Goal: Use online tool/utility: Utilize a website feature to perform a specific function

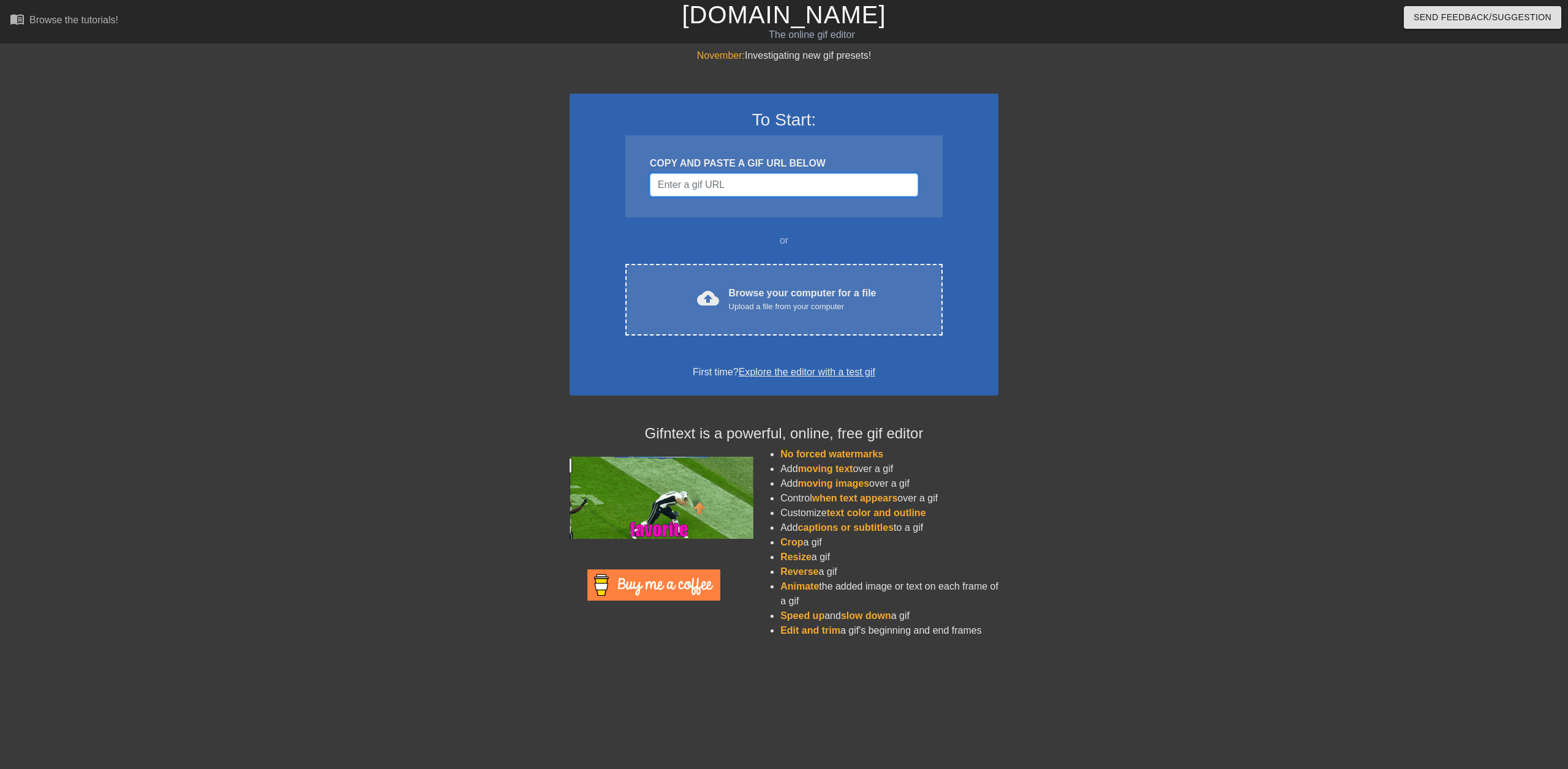
click at [699, 188] on input "Username" at bounding box center [784, 185] width 268 height 24
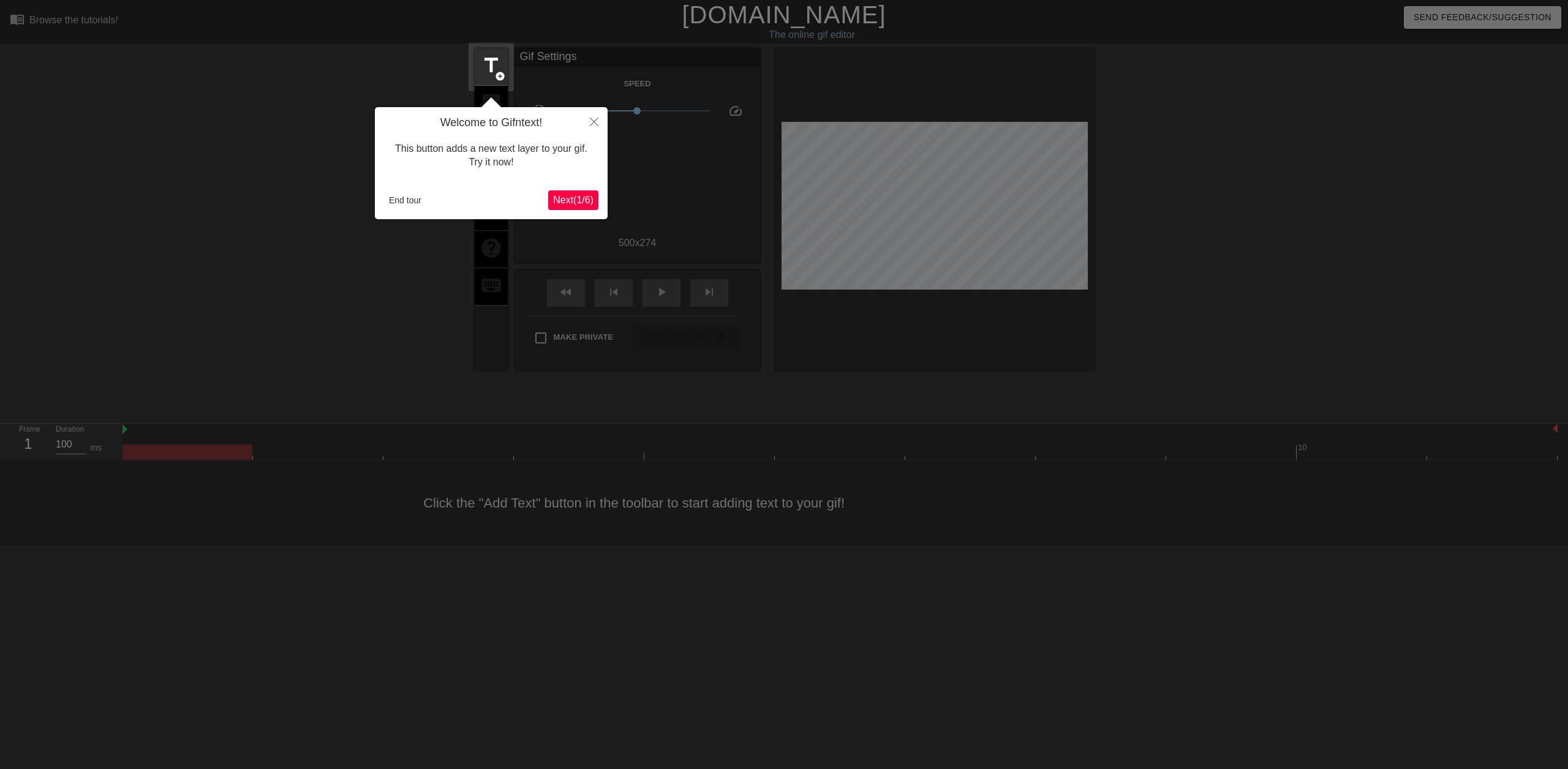
click at [567, 197] on span "Next ( 1 / 6 )" at bounding box center [574, 200] width 40 height 10
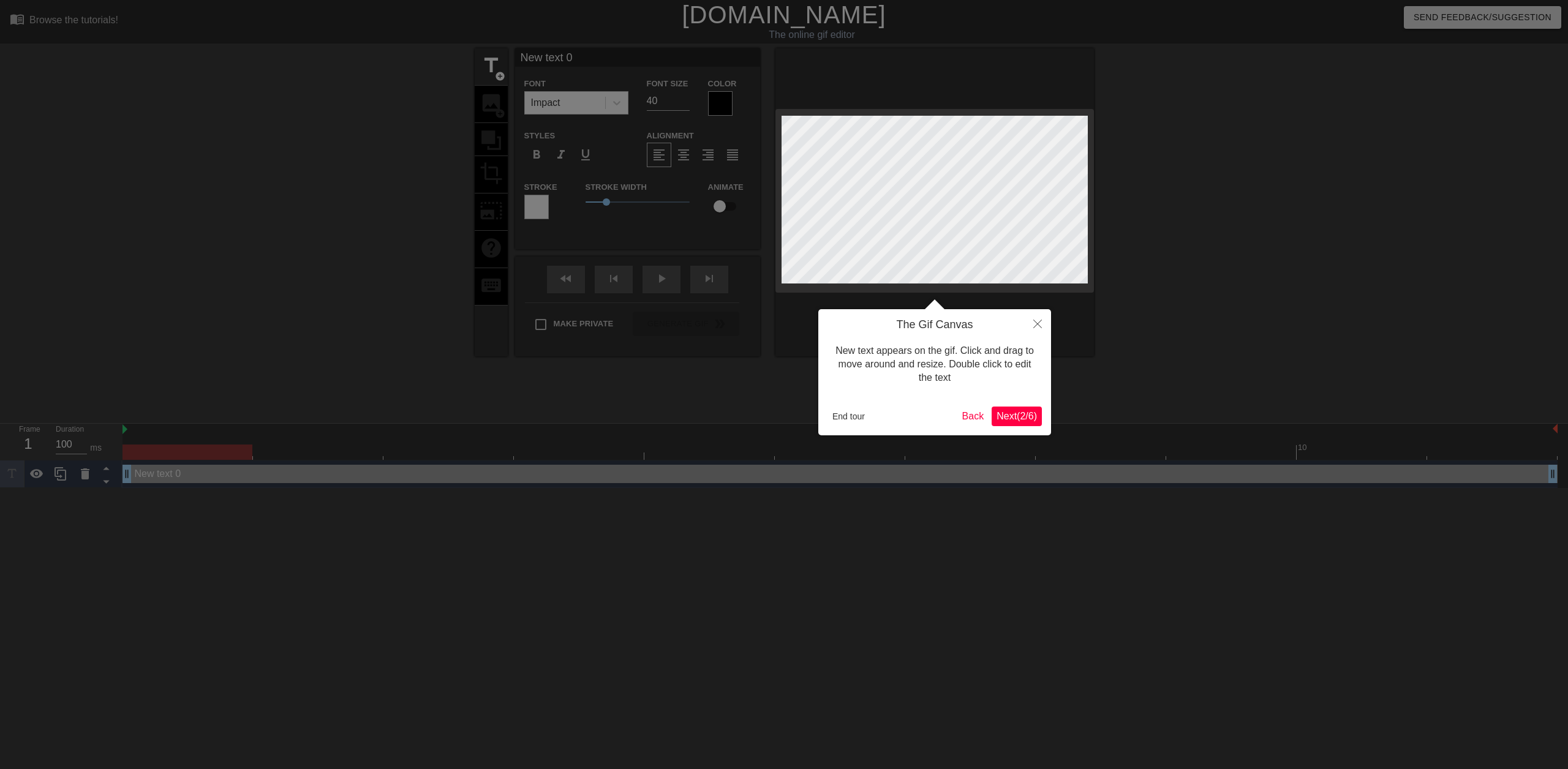
click at [1010, 411] on span "Next ( 2 / 6 )" at bounding box center [1017, 416] width 40 height 10
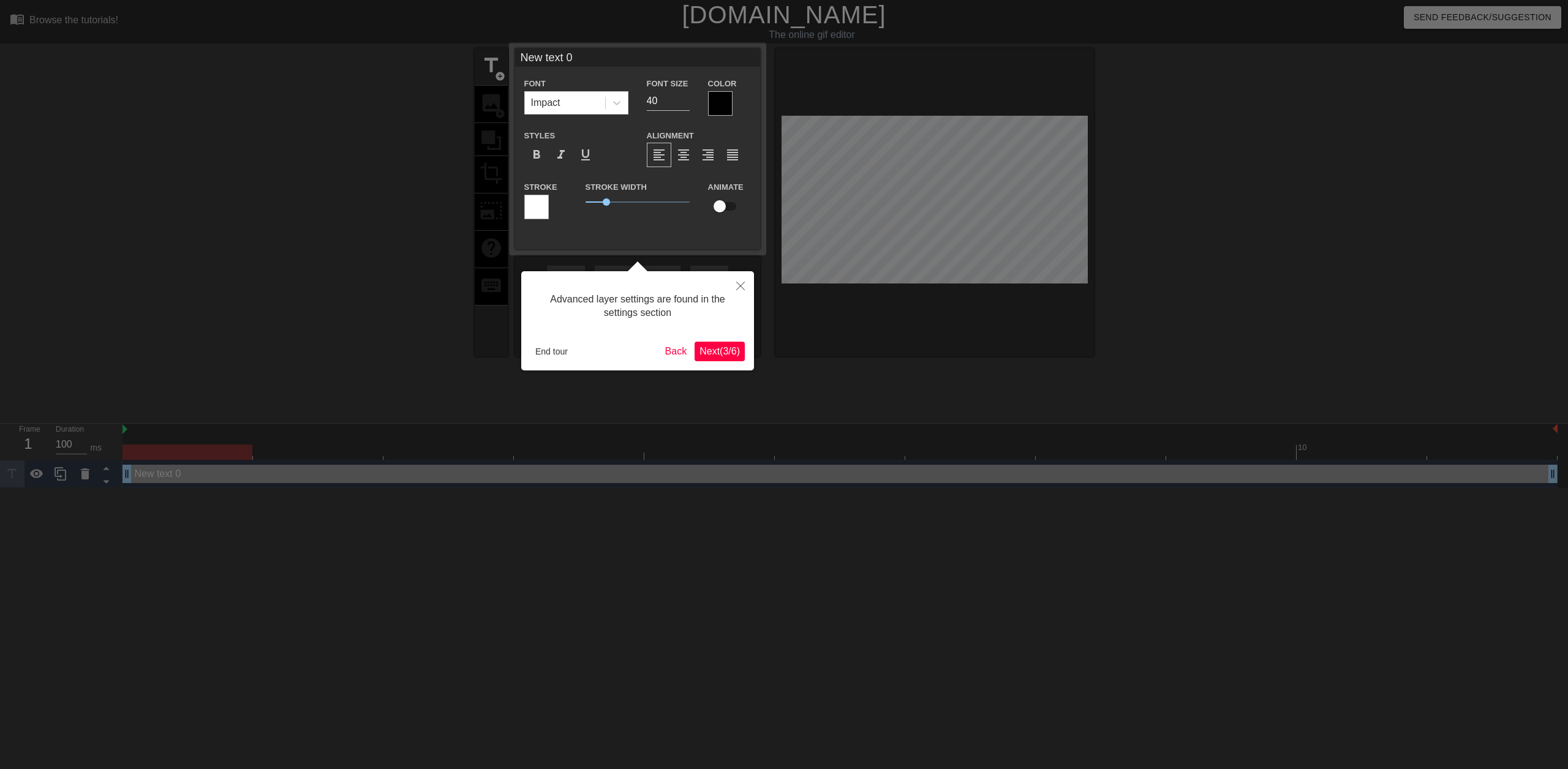
click at [713, 348] on span "Next ( 3 / 6 )" at bounding box center [719, 350] width 40 height 10
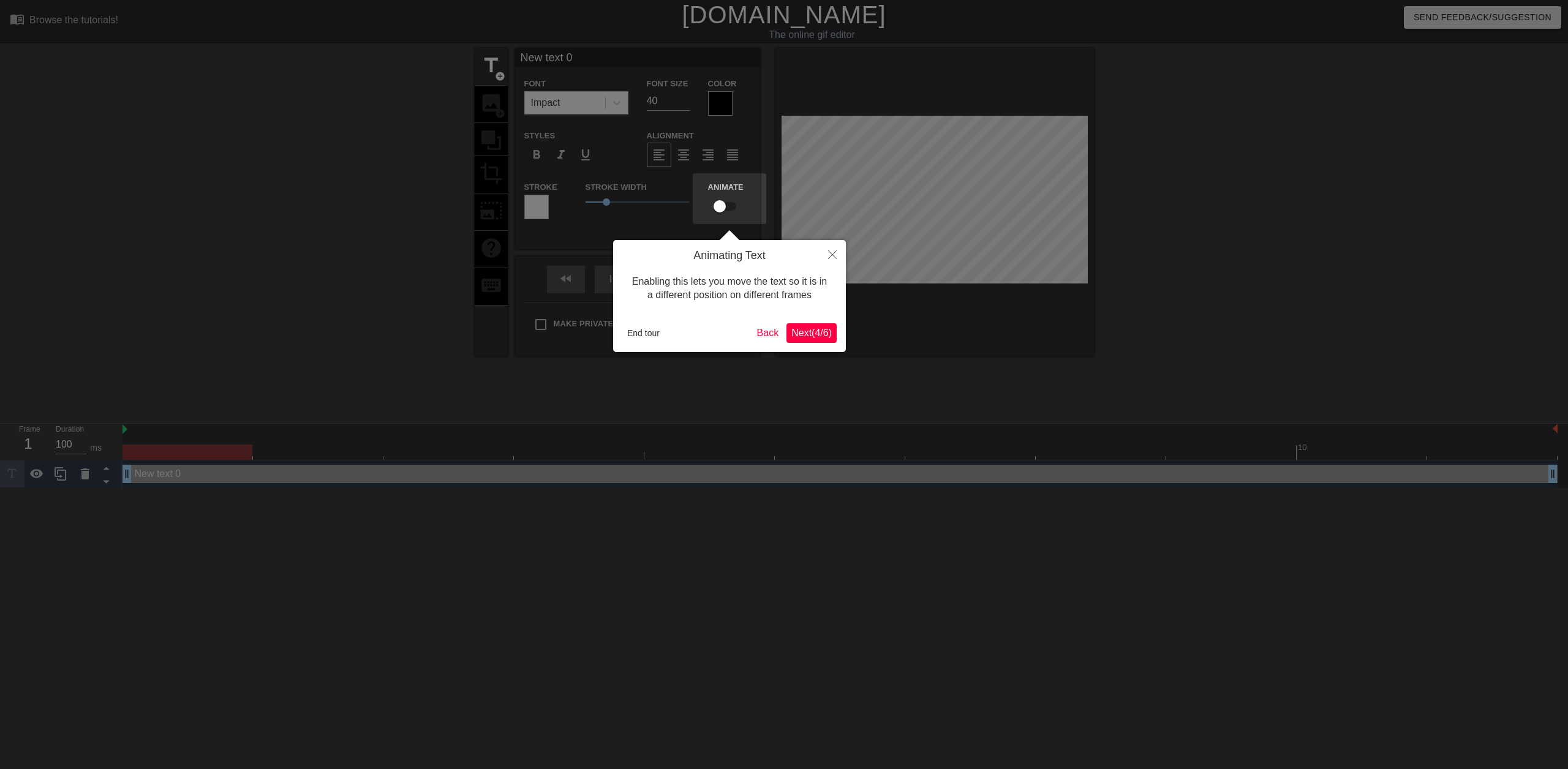
click at [799, 332] on span "Next ( 4 / 6 )" at bounding box center [812, 332] width 40 height 10
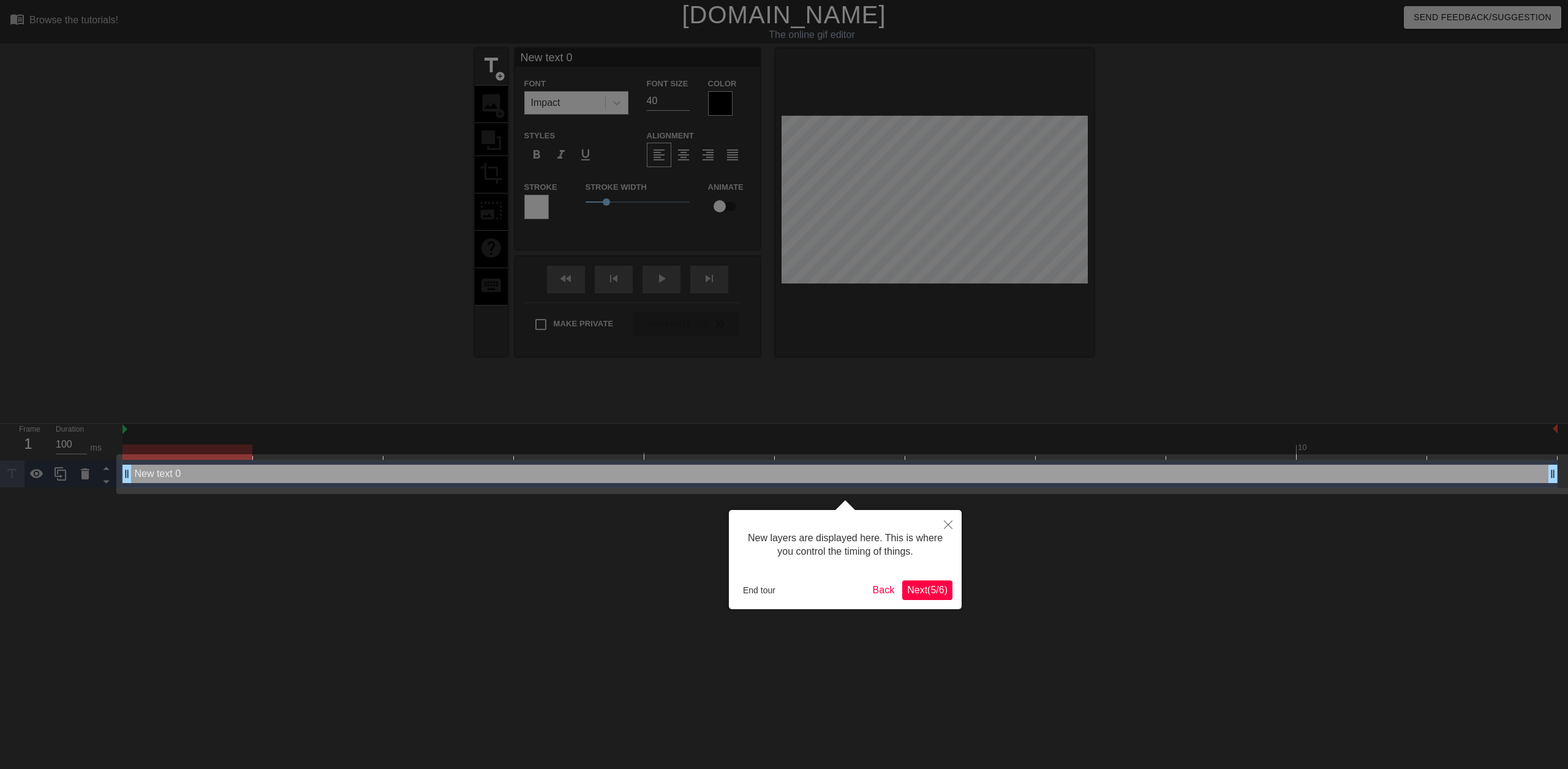
click at [920, 584] on span "Next ( 5 / 6 )" at bounding box center [927, 589] width 40 height 10
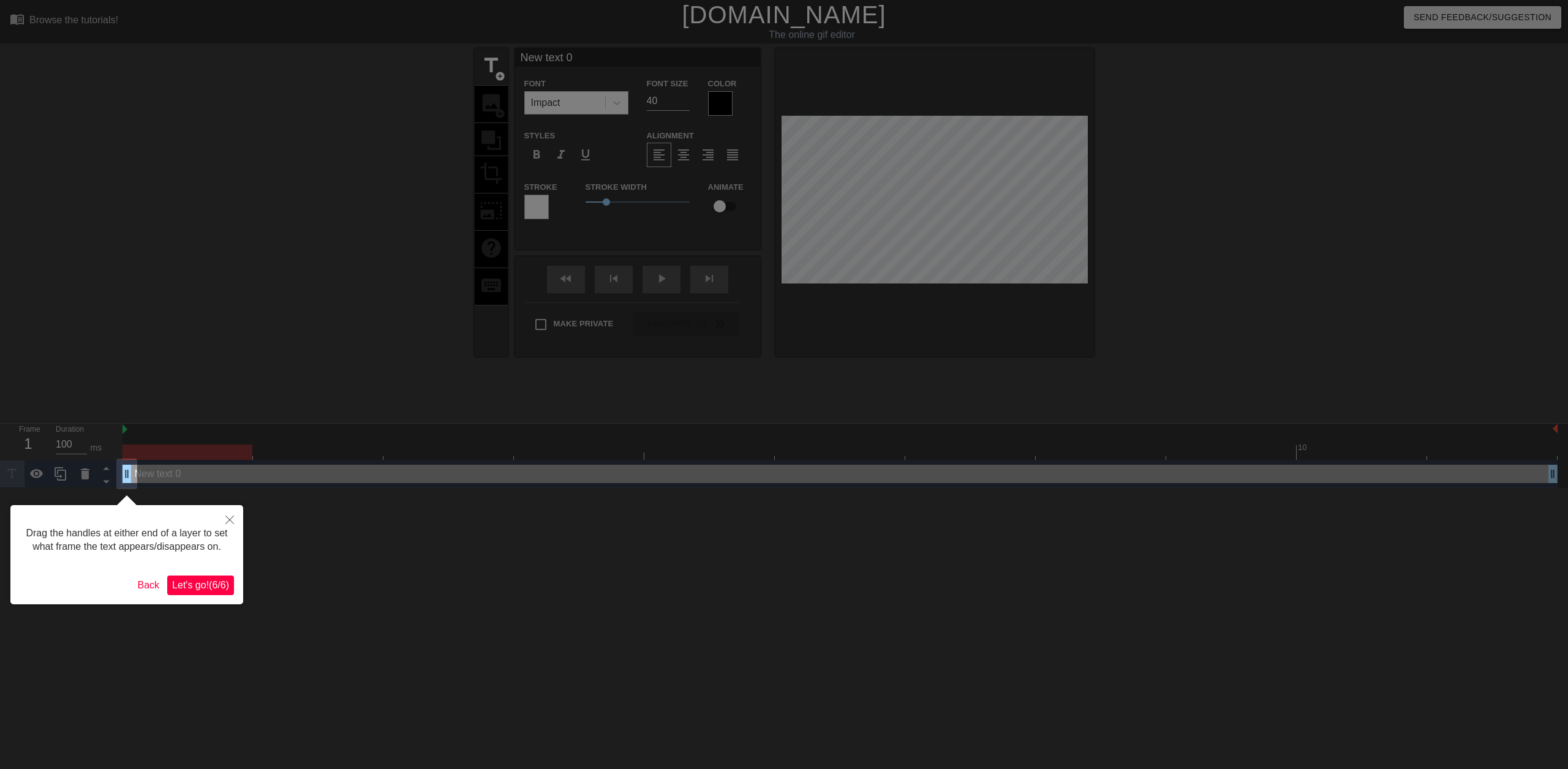
click at [215, 582] on span "Let's go! ( 6 / 6 )" at bounding box center [201, 584] width 57 height 10
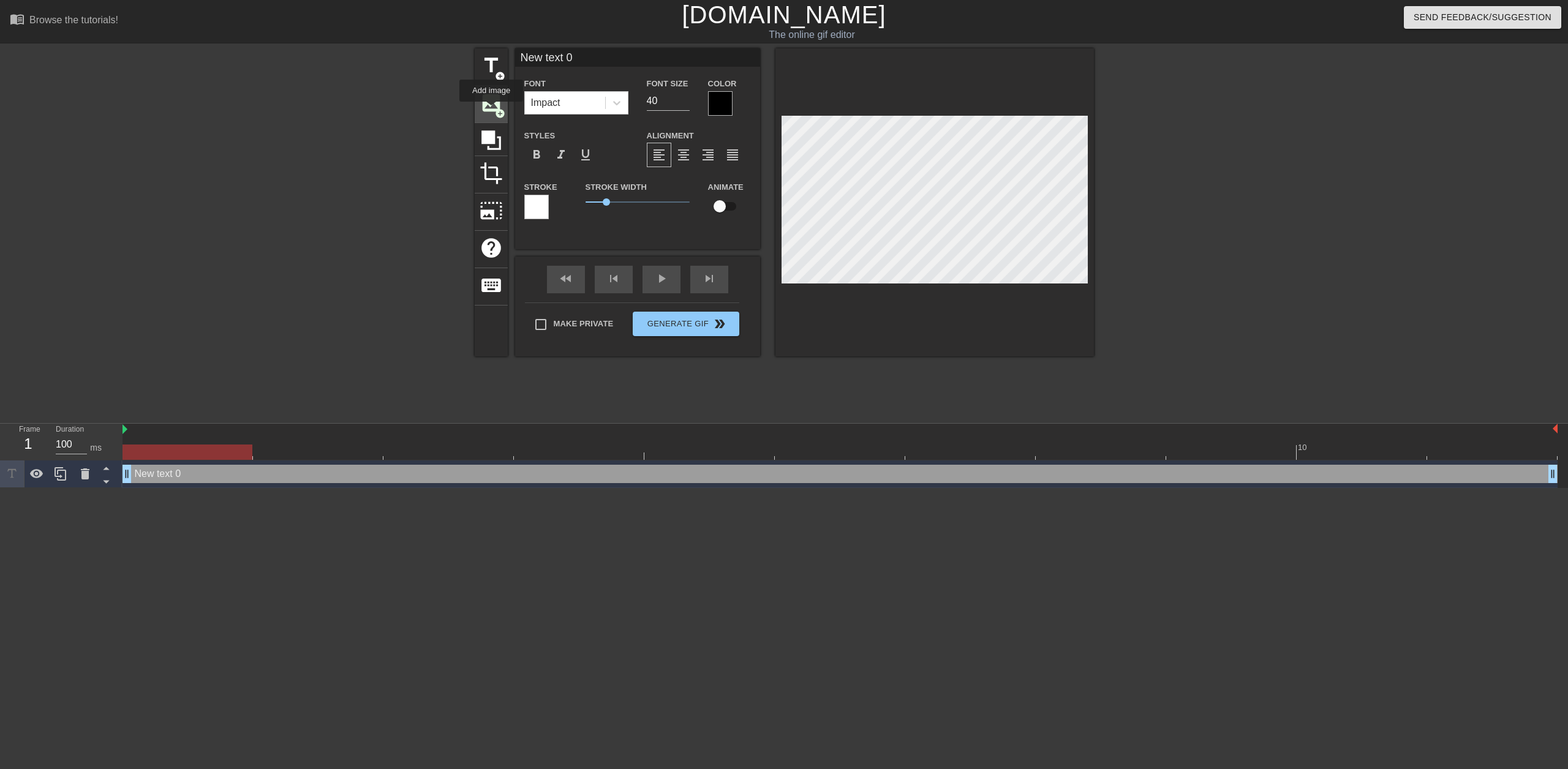
click at [491, 110] on span "image" at bounding box center [492, 103] width 24 height 24
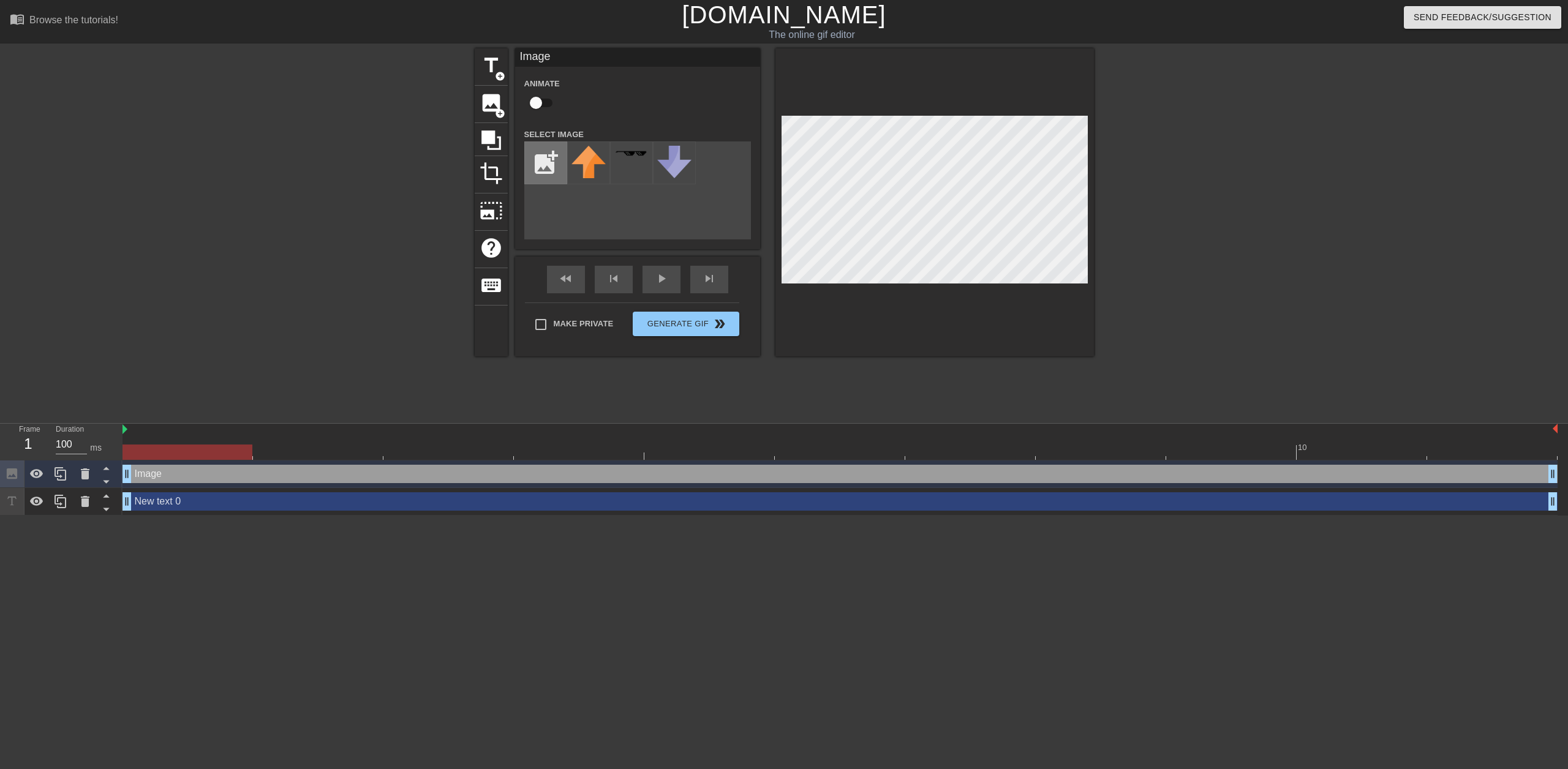
click at [551, 160] on input "file" at bounding box center [546, 163] width 42 height 42
type input "C:\fakepath\image 249.png"
click at [593, 171] on img at bounding box center [588, 170] width 34 height 49
click at [1246, 179] on div at bounding box center [1201, 232] width 184 height 367
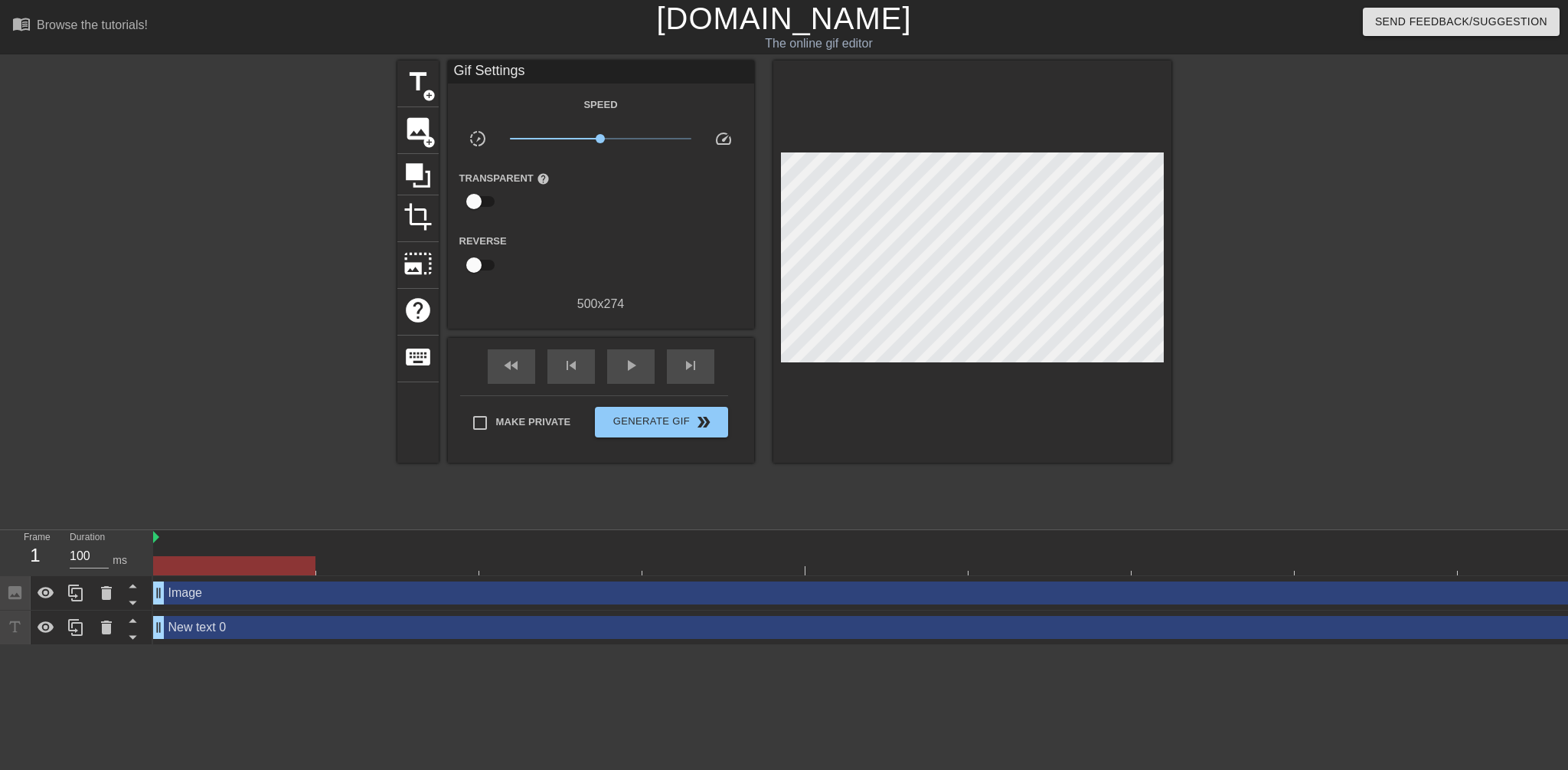
click at [1316, 202] on div at bounding box center [1304, 290] width 230 height 459
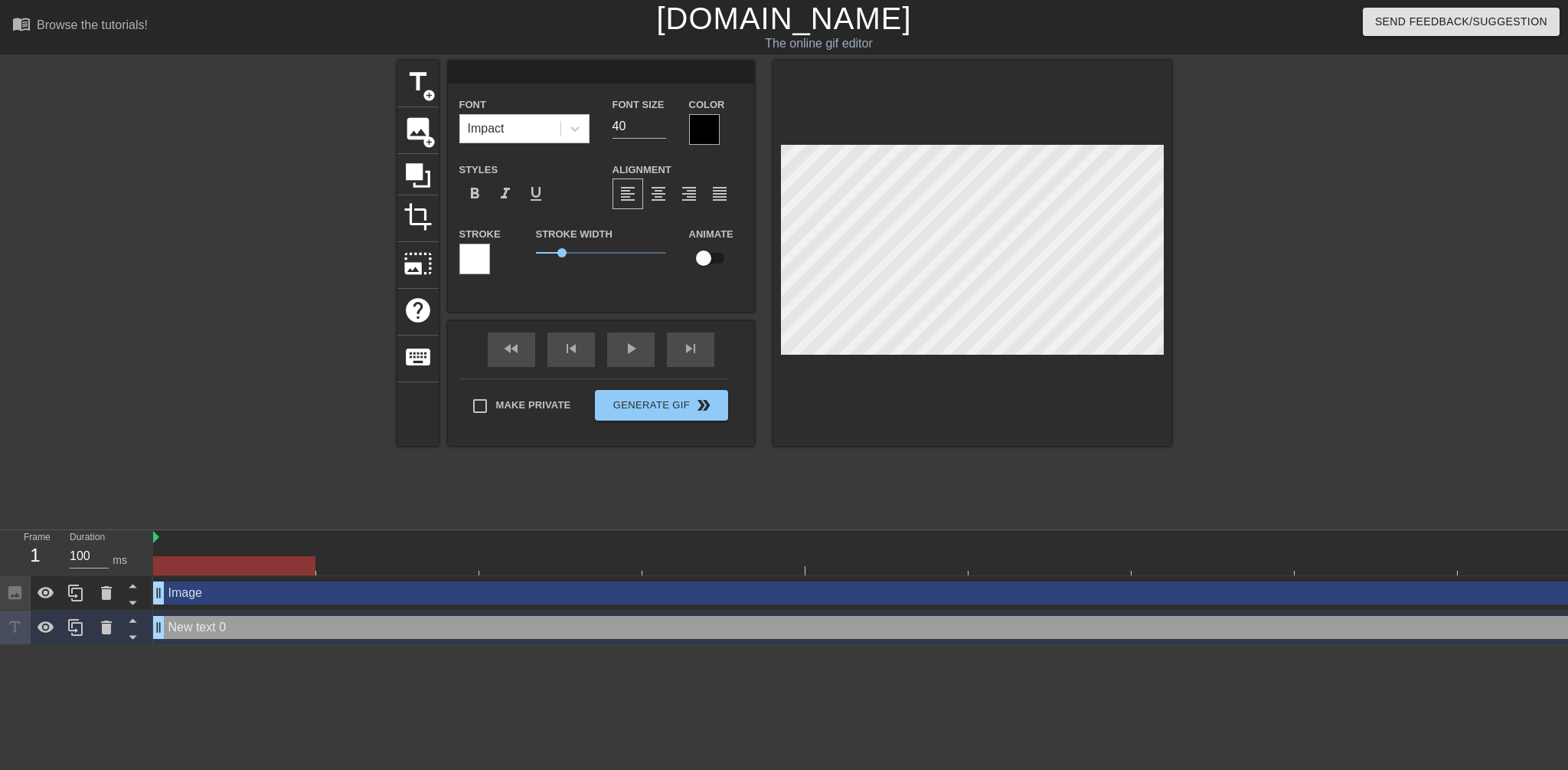
scroll to position [2, 3]
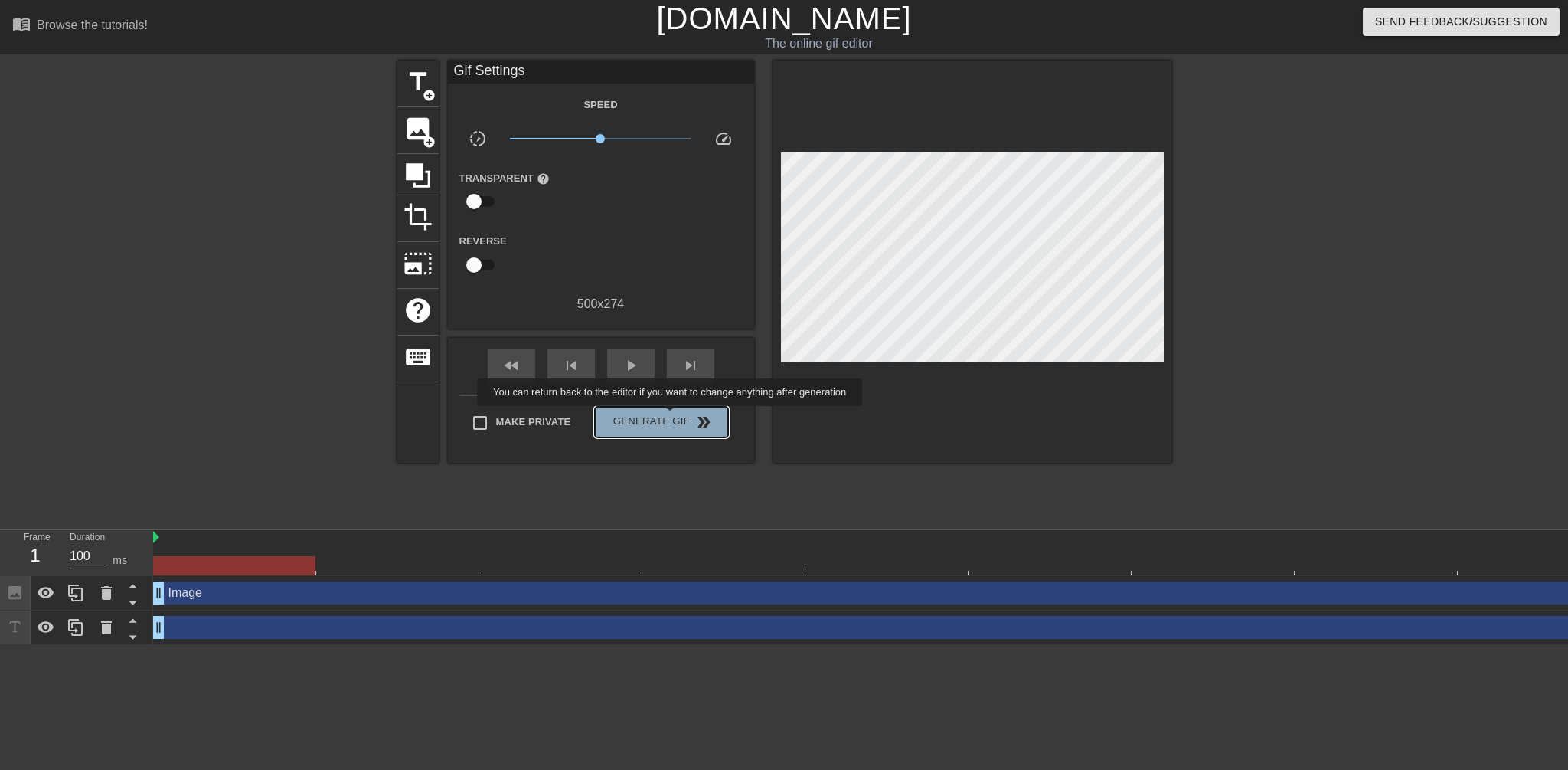
click at [672, 417] on span "Generate Gif double_arrow" at bounding box center [660, 421] width 120 height 18
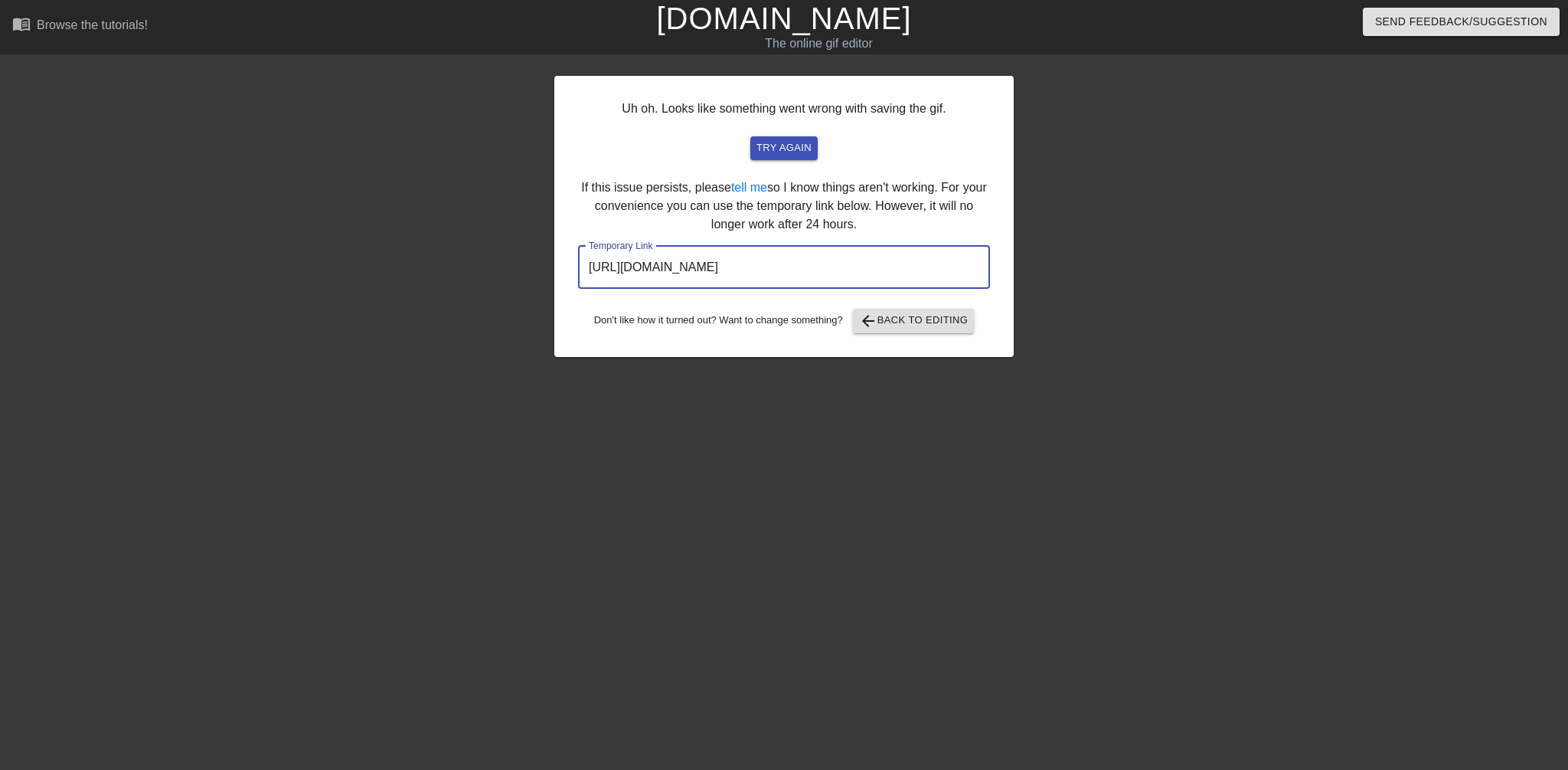
click at [732, 267] on input "[URL][DOMAIN_NAME]" at bounding box center [784, 267] width 412 height 43
click at [765, 146] on span "try again" at bounding box center [784, 148] width 56 height 17
click at [836, 260] on input "[URL][DOMAIN_NAME]" at bounding box center [784, 267] width 412 height 43
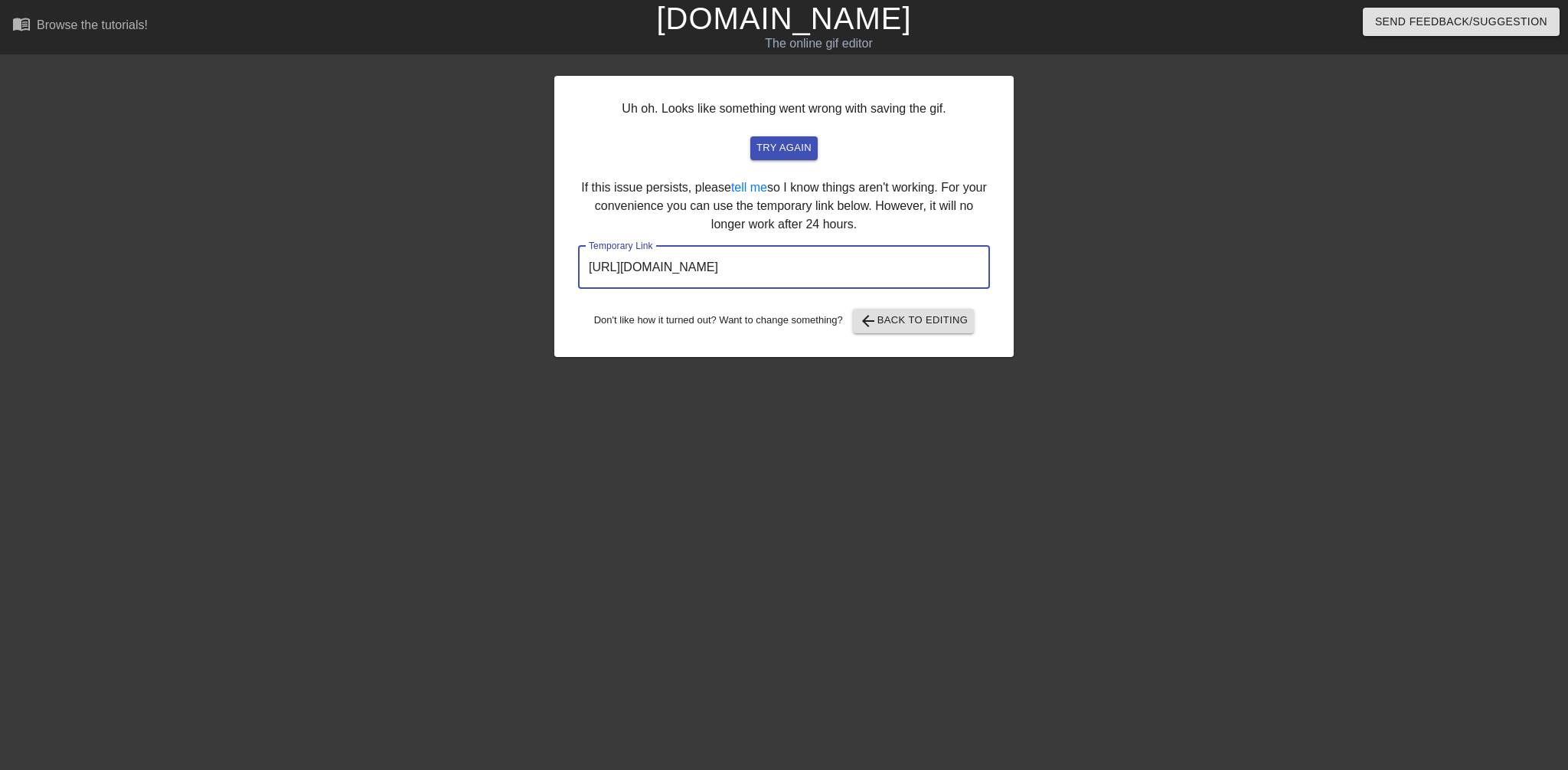
click at [836, 260] on input "[URL][DOMAIN_NAME]" at bounding box center [784, 267] width 412 height 43
